Goal: Book appointment/travel/reservation

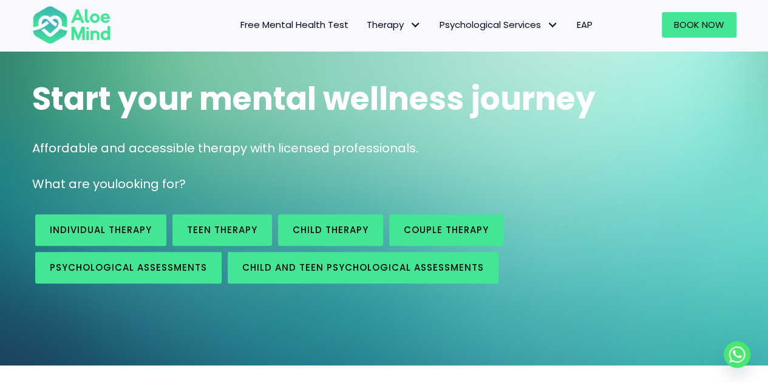
scroll to position [76, 0]
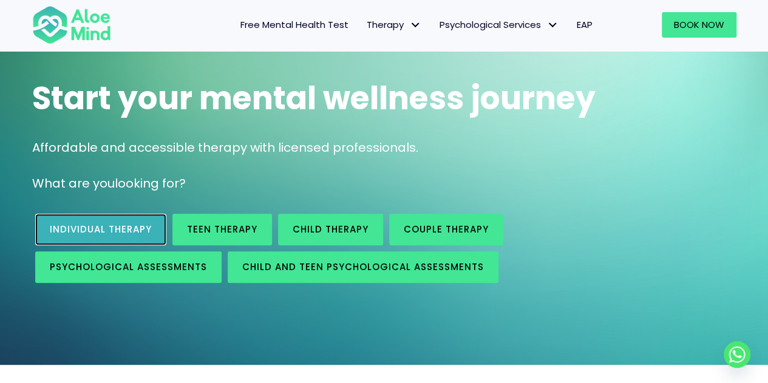
click at [83, 227] on span "Individual therapy" at bounding box center [101, 229] width 102 height 13
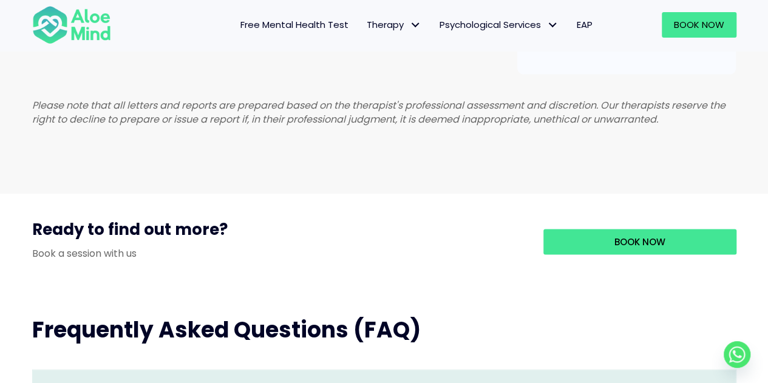
scroll to position [1017, 0]
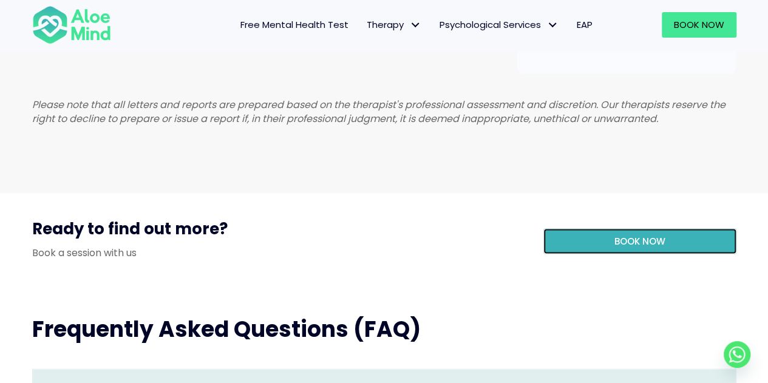
click at [582, 254] on link "Book Now" at bounding box center [640, 241] width 193 height 26
